Goal: Information Seeking & Learning: Check status

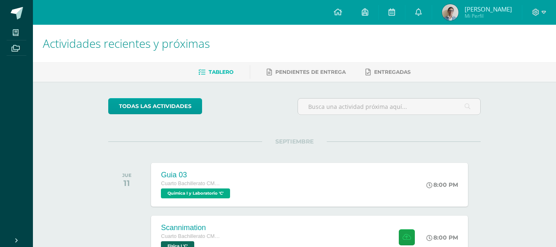
scroll to position [94, 0]
click at [422, 9] on icon at bounding box center [418, 11] width 7 height 7
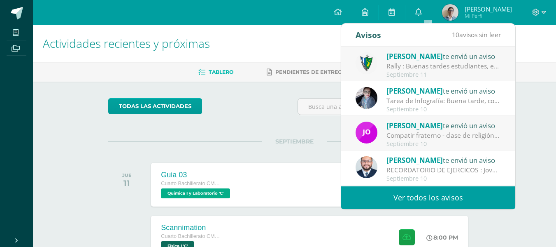
click at [421, 196] on link "Ver todos los avisos" at bounding box center [428, 197] width 174 height 23
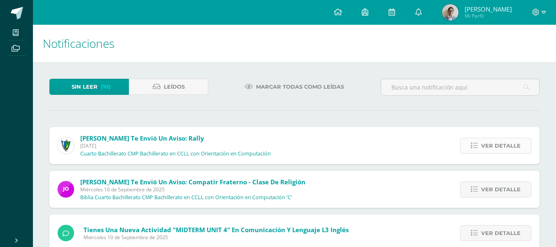
click at [500, 152] on span "Ver detalle" at bounding box center [501, 145] width 40 height 15
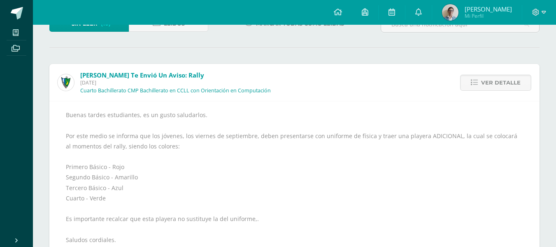
scroll to position [64, 0]
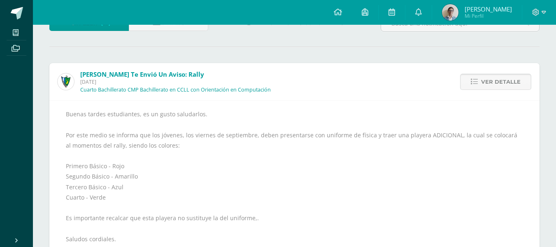
click at [487, 76] on span "Ver detalle" at bounding box center [501, 81] width 40 height 15
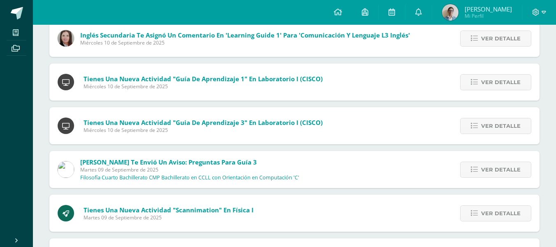
scroll to position [283, 0]
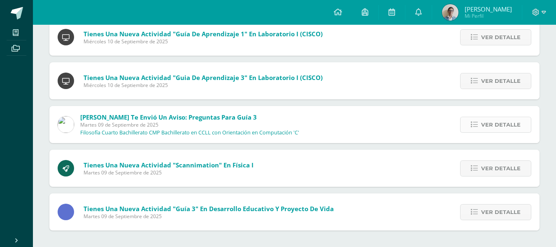
click at [469, 128] on link "Ver detalle" at bounding box center [495, 125] width 71 height 16
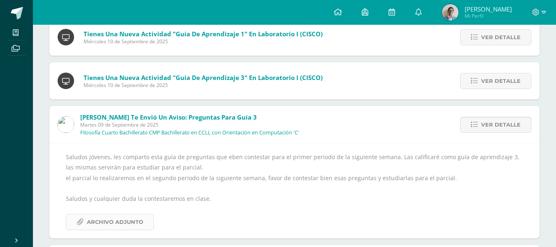
click at [113, 221] on span "Archivo Adjunto" at bounding box center [115, 221] width 56 height 15
